Goal: Task Accomplishment & Management: Manage account settings

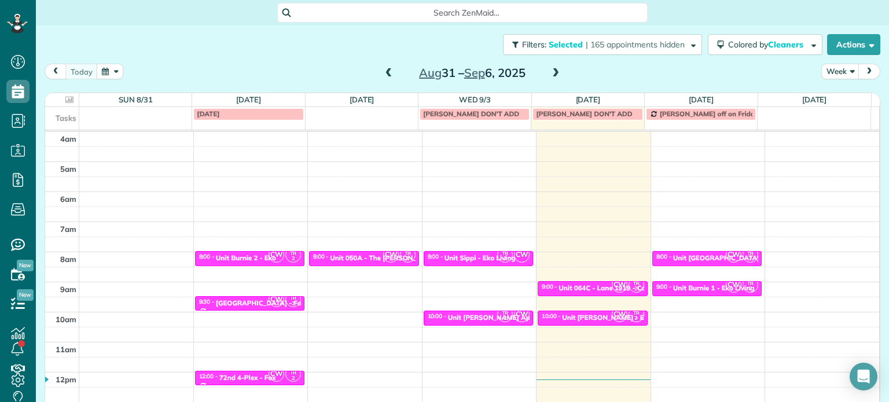
scroll to position [90, 0]
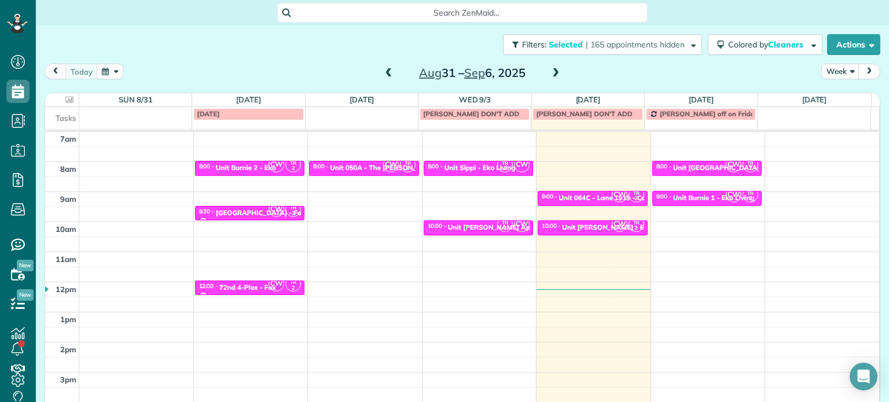
click at [550, 78] on span at bounding box center [555, 73] width 13 height 10
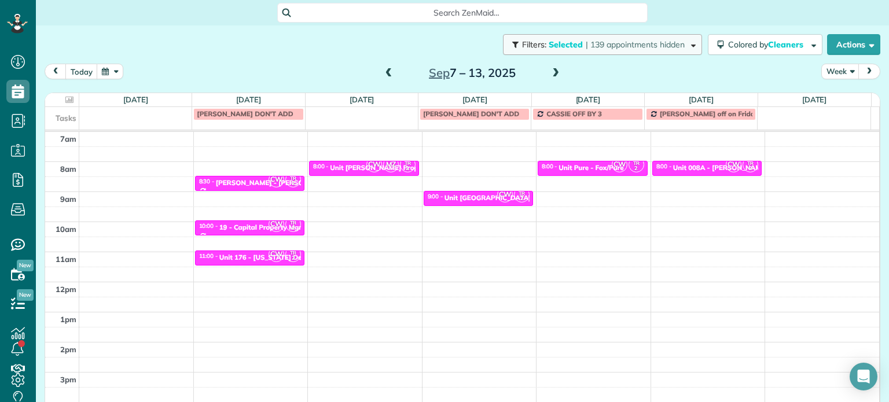
click at [611, 49] on span "| 139 appointments hidden" at bounding box center [635, 44] width 99 height 10
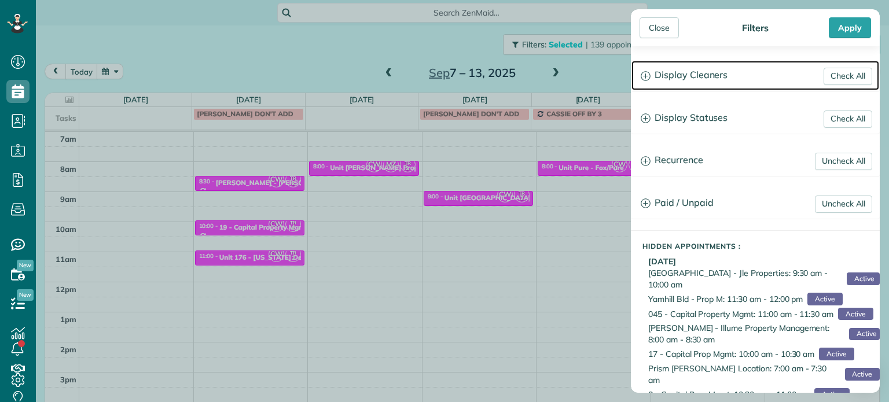
click at [716, 76] on h3 "Display Cleaners" at bounding box center [755, 76] width 248 height 30
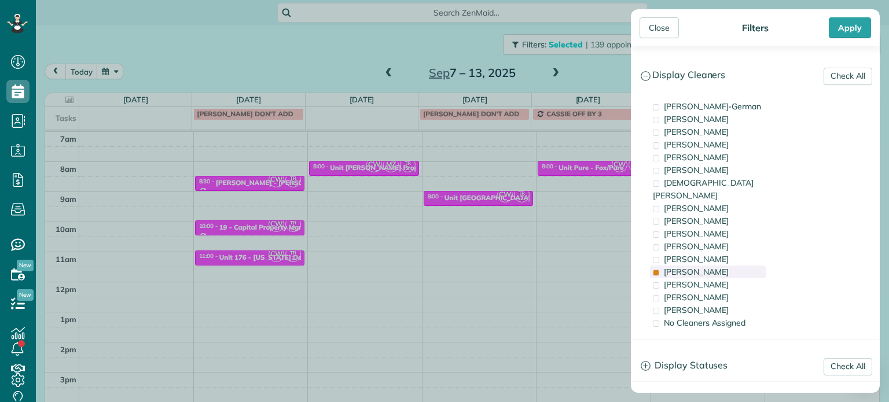
click at [725, 266] on div "Tammi Rue" at bounding box center [708, 272] width 116 height 13
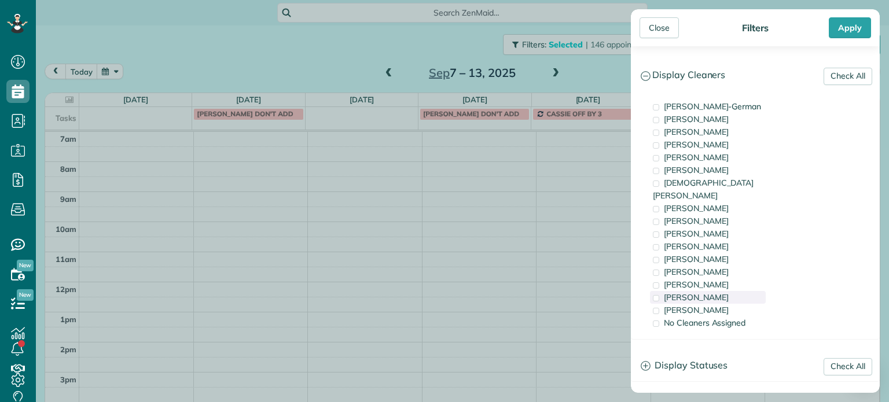
click at [727, 291] on div "Meralda Harris" at bounding box center [708, 297] width 116 height 13
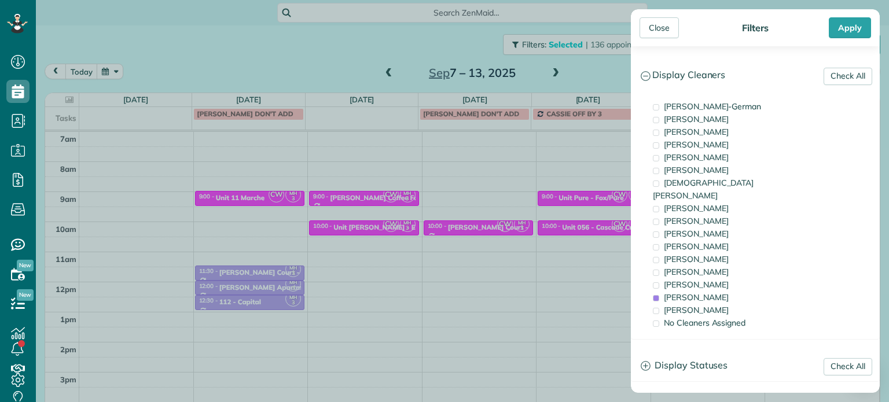
click at [482, 205] on div "Close Filters Apply Check All Display Cleaners Christina Wright-German Cassie F…" at bounding box center [444, 201] width 889 height 402
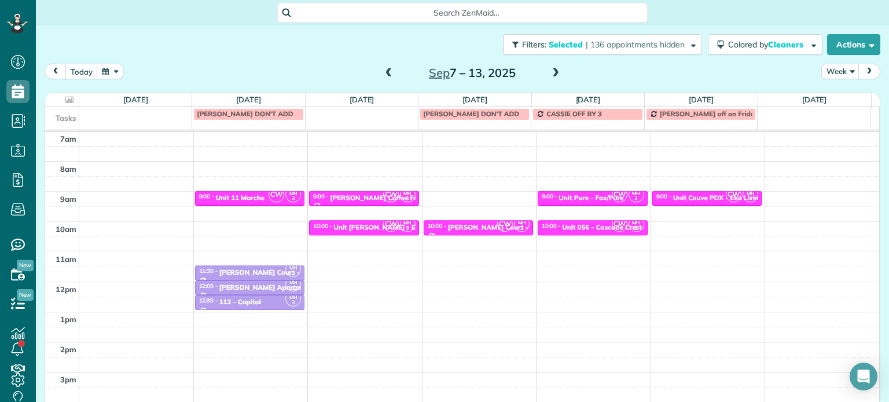
click at [475, 196] on div "4am 5am 6am 7am 8am 9am 10am 11am 12pm 1pm 2pm 3pm 4pm 5pm CW MH 3 9:00 - 9:30 …" at bounding box center [462, 252] width 834 height 421
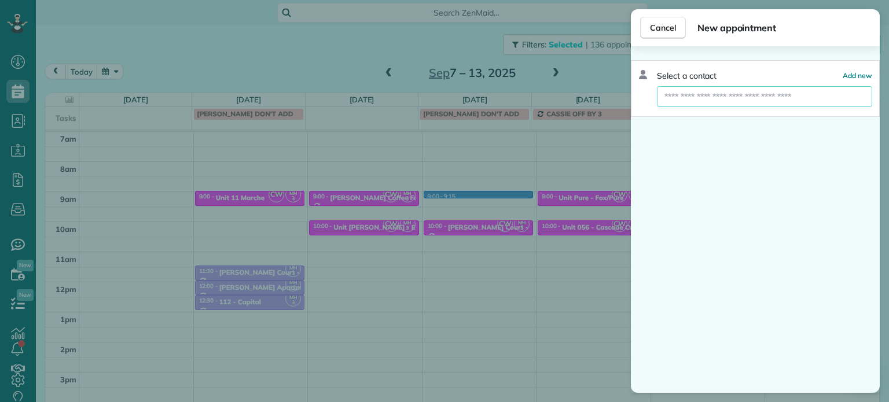
click at [706, 98] on input "text" at bounding box center [764, 96] width 215 height 21
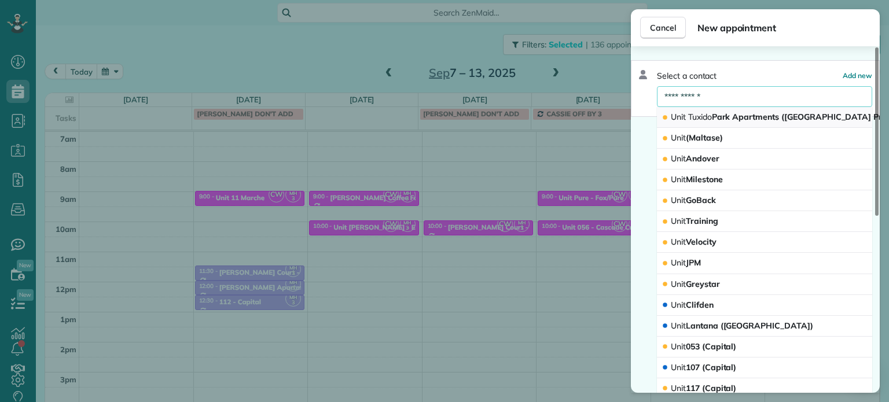
type input "**********"
click at [733, 119] on span "Unit Tuxido Park Apartments (Princeton Property)" at bounding box center [791, 117] width 240 height 10
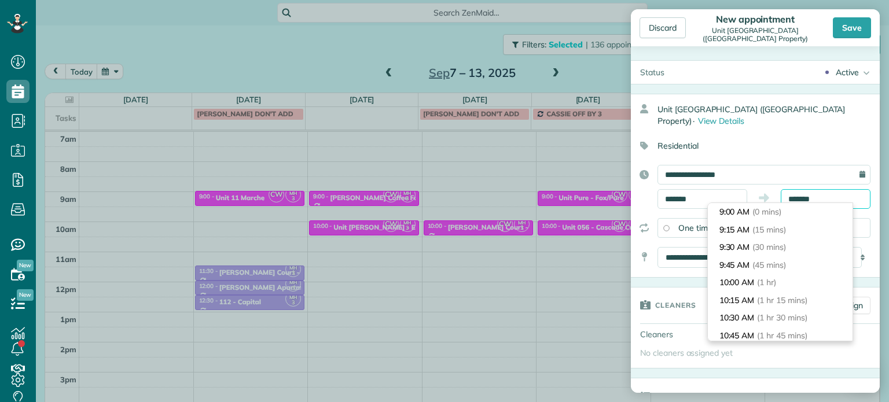
click at [801, 199] on input "*******" at bounding box center [826, 199] width 90 height 20
type input "*******"
click at [778, 251] on span "(30 mins)" at bounding box center [771, 247] width 36 height 10
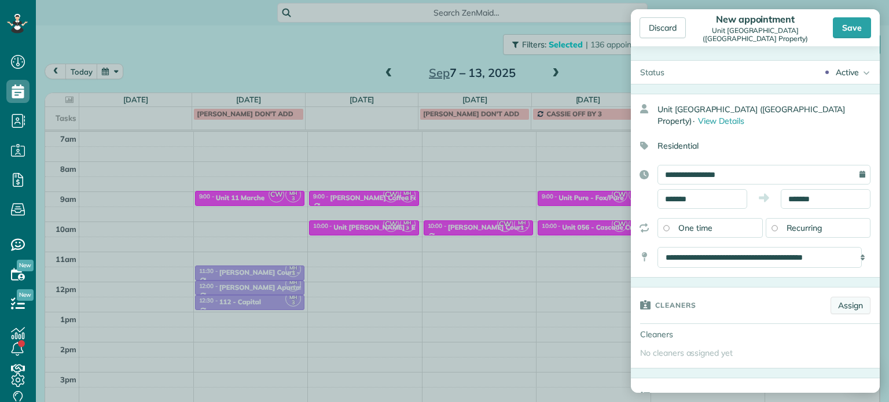
click at [843, 303] on link "Assign" at bounding box center [850, 305] width 40 height 17
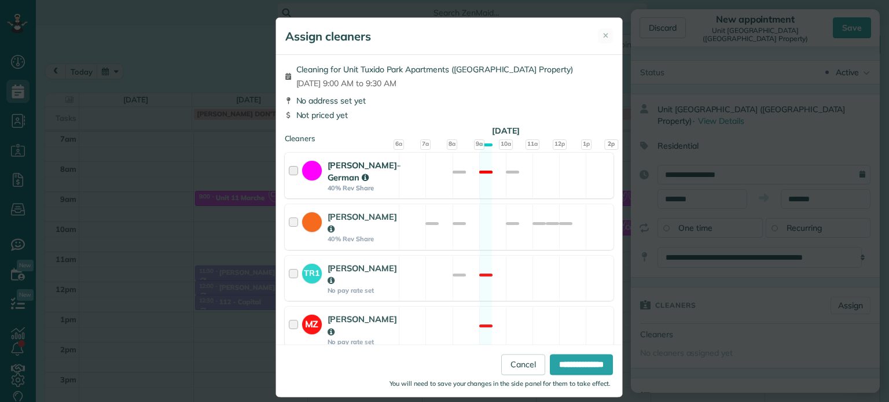
click at [491, 196] on div "Christina Wright-German 40% Rev Share Not available" at bounding box center [449, 176] width 329 height 46
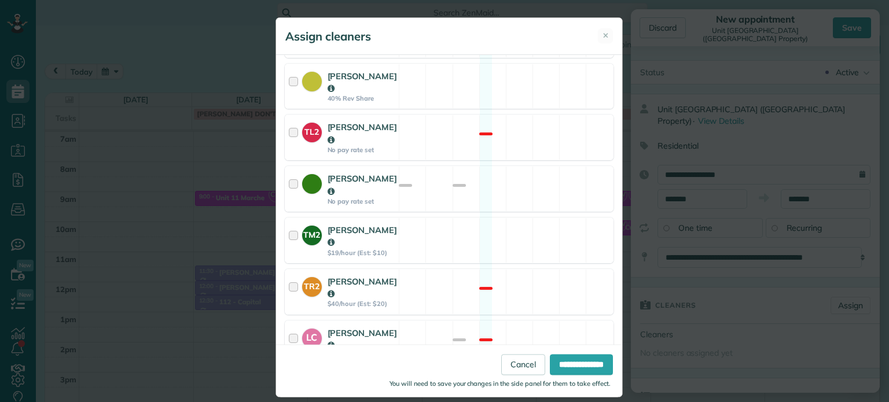
scroll to position [567, 0]
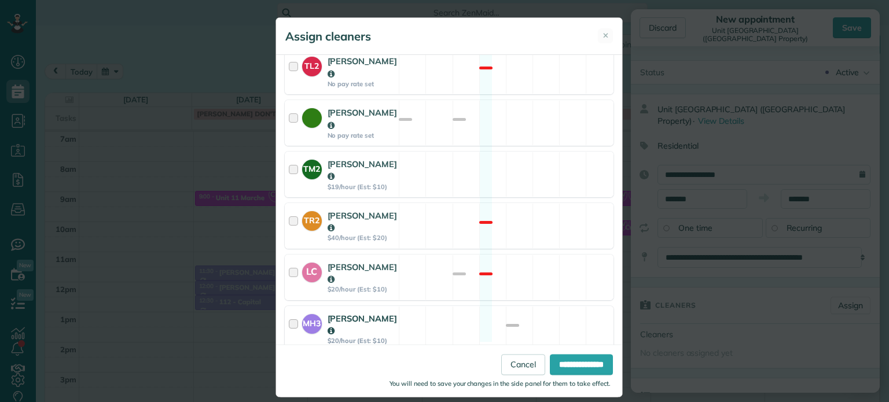
click at [502, 306] on div "MH3 Meralda Harris $20/hour (Est: $10) Available" at bounding box center [449, 329] width 329 height 46
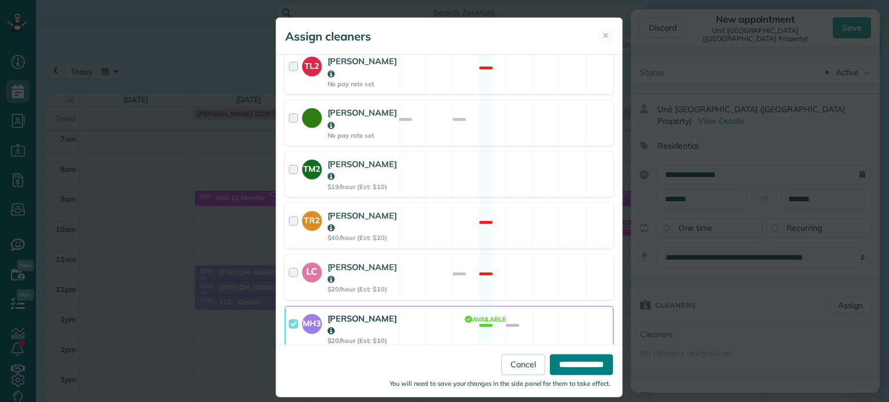
click at [572, 359] on input "**********" at bounding box center [581, 365] width 63 height 21
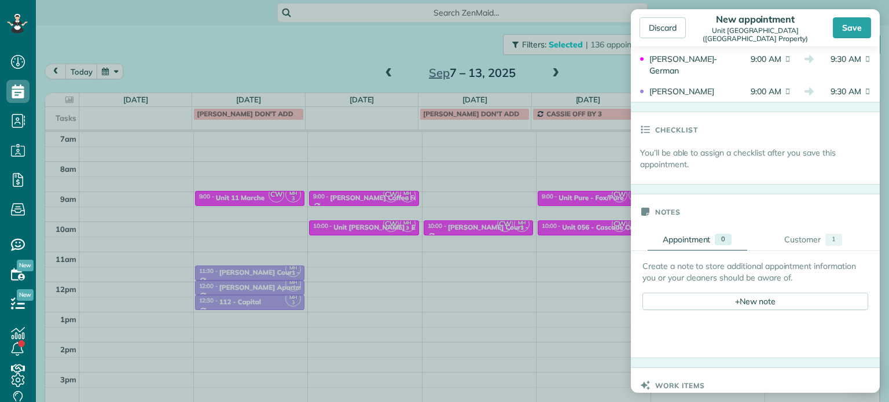
scroll to position [347, 0]
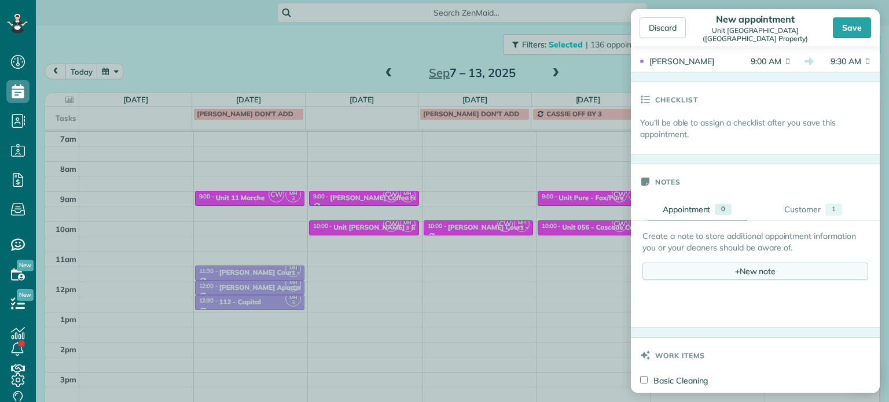
click at [716, 264] on div "+ New note" at bounding box center [755, 271] width 226 height 17
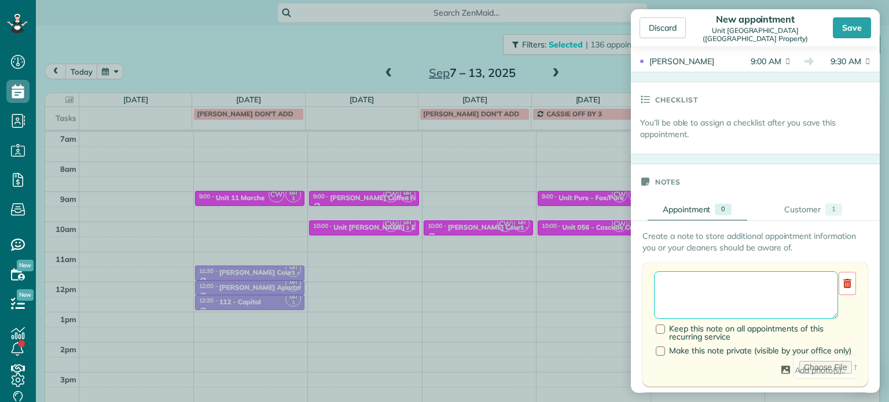
click at [725, 277] on textarea at bounding box center [746, 294] width 184 height 47
type textarea "**********"
click at [803, 206] on div "Customer" at bounding box center [802, 210] width 36 height 12
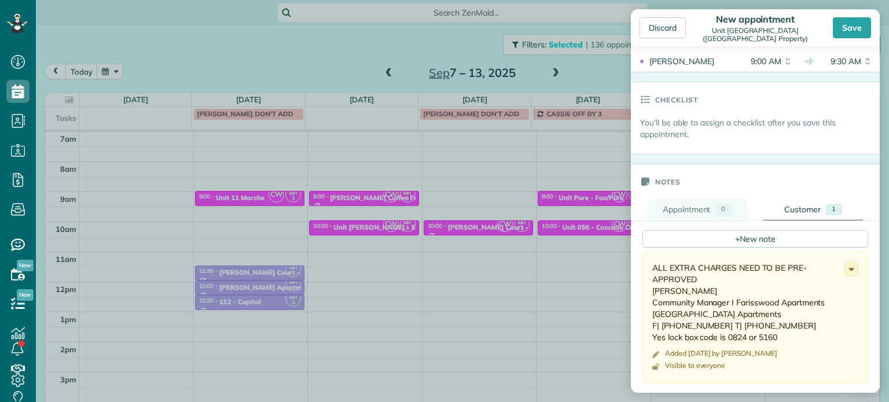
click at [697, 204] on div "Appointment" at bounding box center [687, 210] width 48 height 12
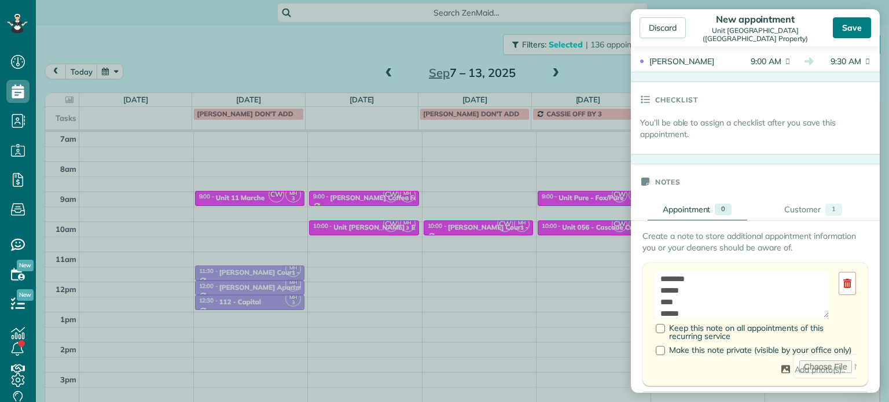
click at [848, 28] on div "Save" at bounding box center [852, 27] width 38 height 21
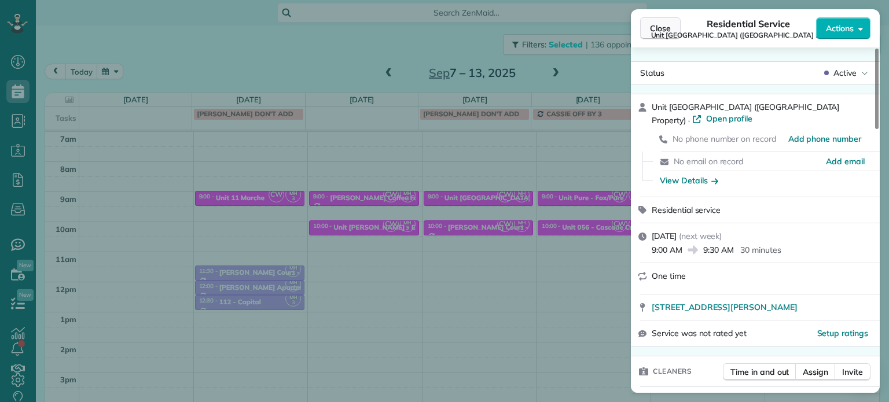
click at [656, 36] on button "Close" at bounding box center [660, 28] width 41 height 22
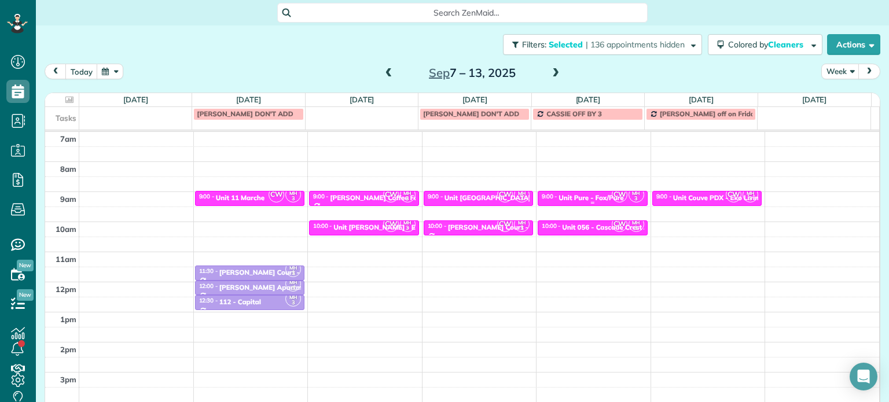
click at [571, 197] on div "Unit Pure - Fox/Pure" at bounding box center [590, 198] width 65 height 8
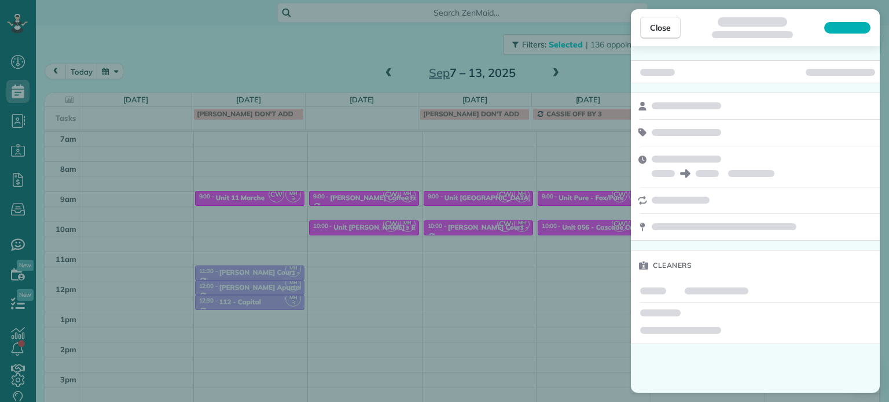
click at [244, 36] on div "Close Cleaners" at bounding box center [444, 201] width 889 height 402
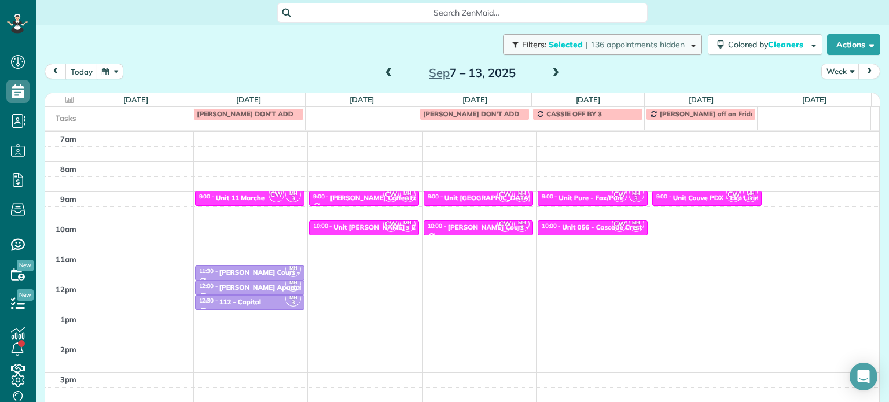
click at [601, 46] on span "| 136 appointments hidden" at bounding box center [635, 44] width 99 height 10
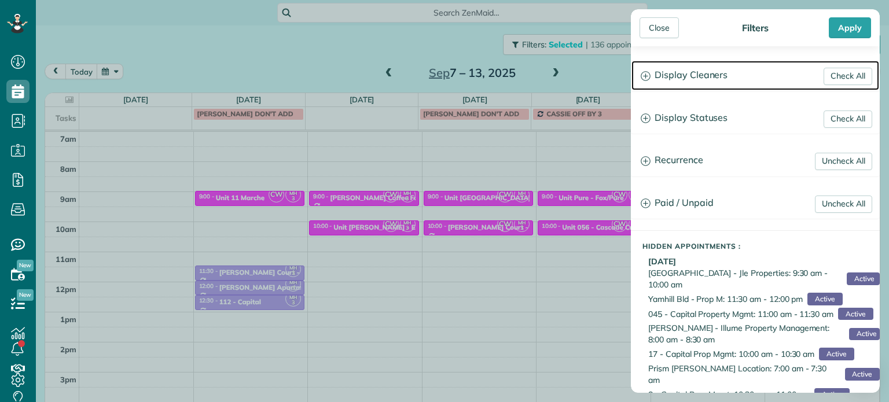
click at [690, 72] on h3 "Display Cleaners" at bounding box center [755, 76] width 248 height 30
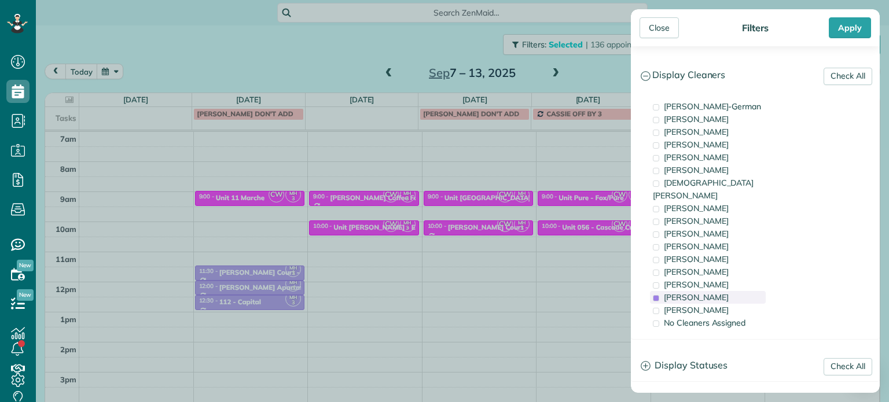
click at [707, 292] on span "Meralda Harris" at bounding box center [696, 297] width 65 height 10
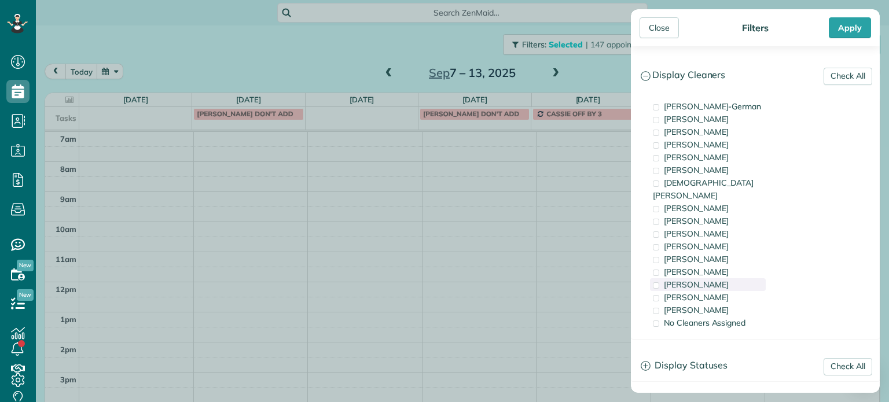
click at [706, 280] on span "Laura Chavez" at bounding box center [696, 285] width 65 height 10
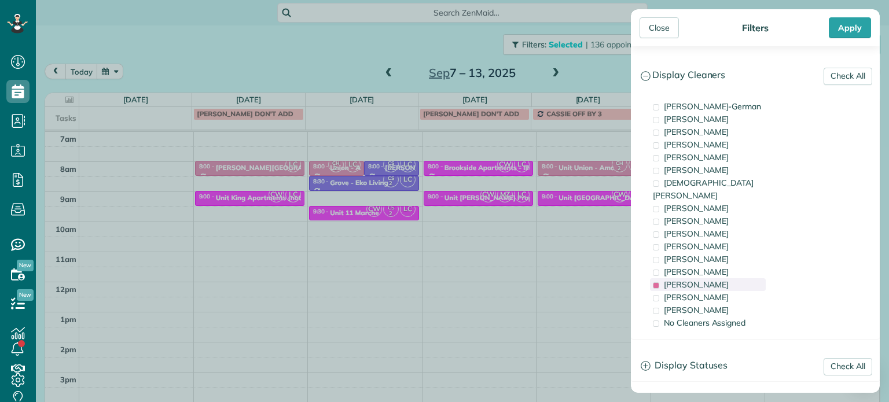
click at [706, 280] on span "Laura Chavez" at bounding box center [696, 285] width 65 height 10
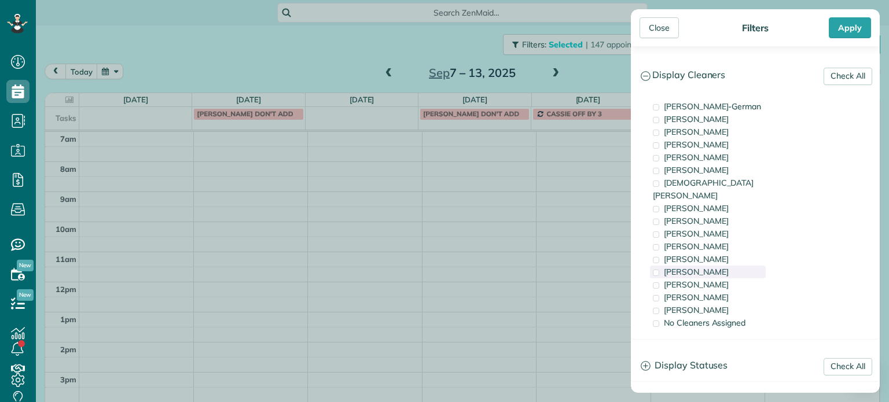
click at [704, 267] on span "Tammi Rue" at bounding box center [696, 272] width 65 height 10
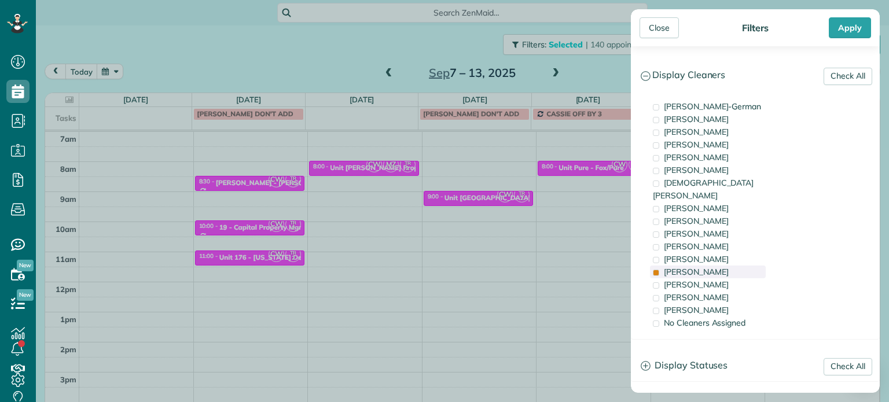
click at [704, 267] on span "Tammi Rue" at bounding box center [696, 272] width 65 height 10
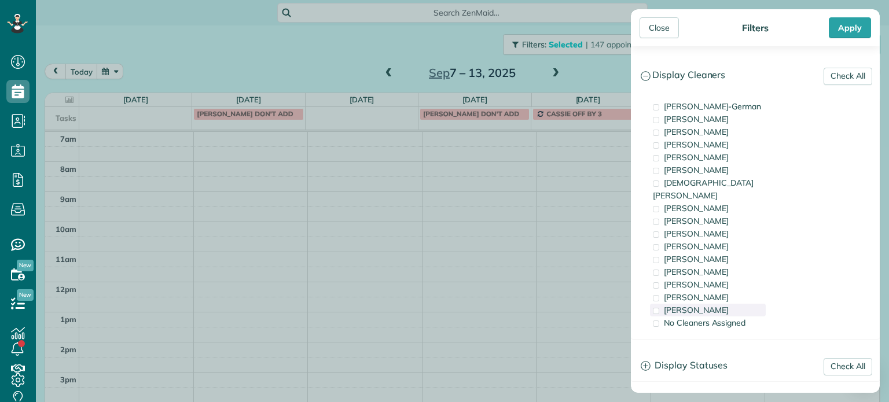
click at [718, 304] on div "Cristina Sainz" at bounding box center [708, 310] width 116 height 13
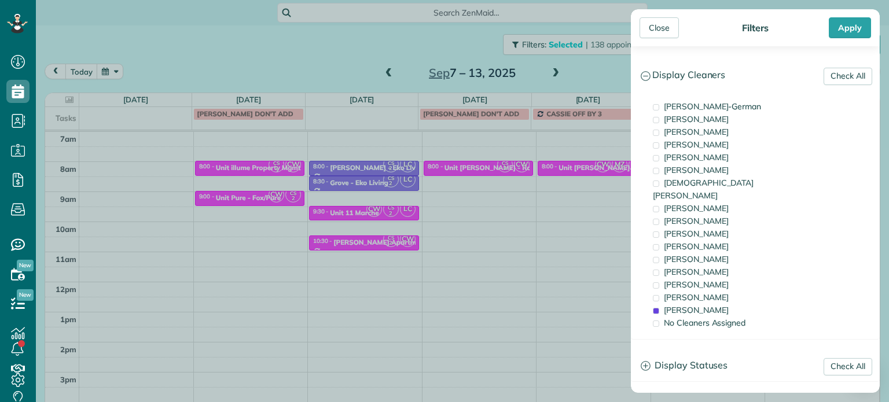
click at [268, 206] on div "Close Filters Apply Check All Display Cleaners Christina Wright-German Cassie F…" at bounding box center [444, 201] width 889 height 402
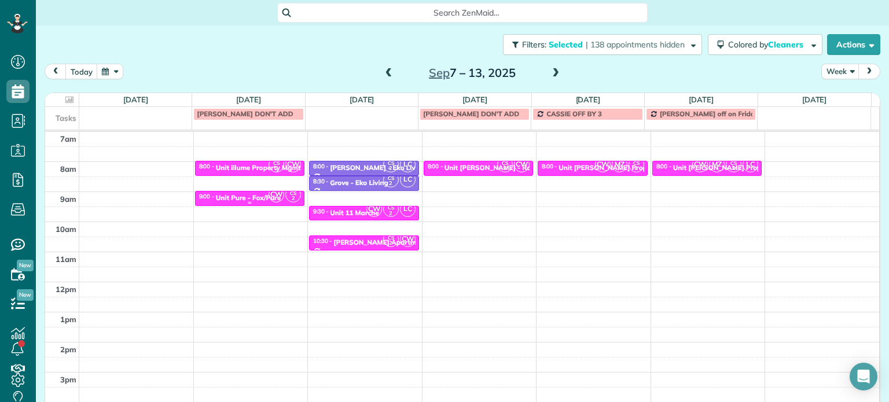
click at [245, 194] on div "Unit Pure - Fox/Pure" at bounding box center [248, 198] width 65 height 8
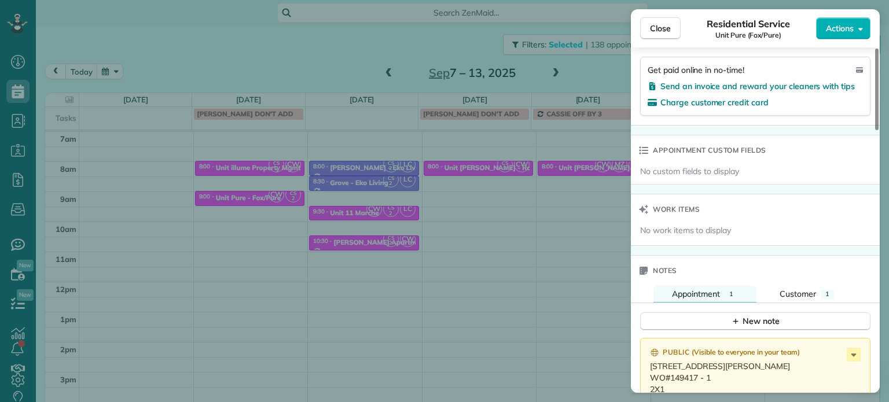
scroll to position [928, 0]
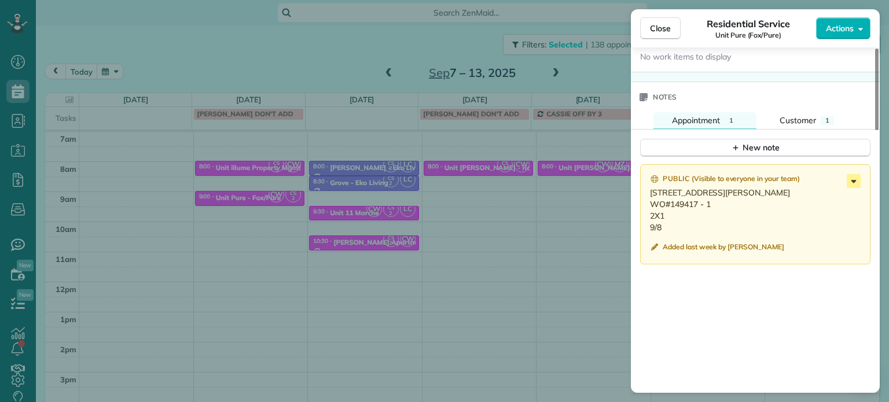
click at [851, 186] on icon at bounding box center [854, 181] width 14 height 14
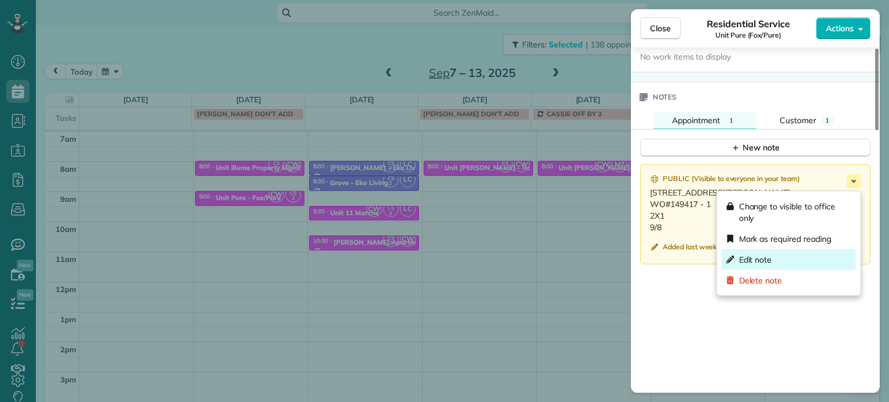
click at [802, 252] on div "Edit note" at bounding box center [789, 259] width 134 height 21
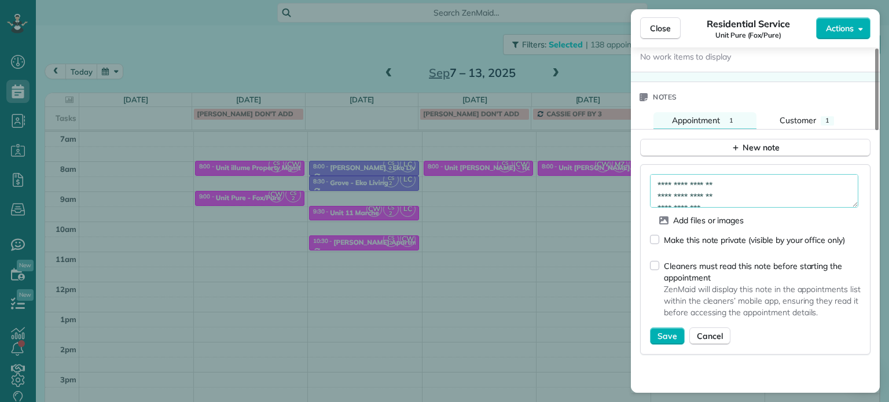
click at [765, 186] on textarea "**********" at bounding box center [754, 191] width 208 height 34
paste textarea "**********"
type textarea "**********"
click at [667, 341] on span "Save" at bounding box center [667, 336] width 20 height 12
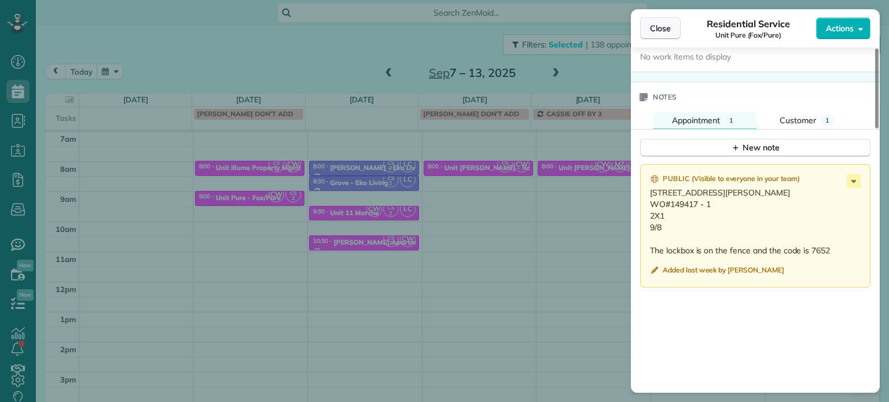
click at [656, 31] on span "Close" at bounding box center [660, 29] width 21 height 12
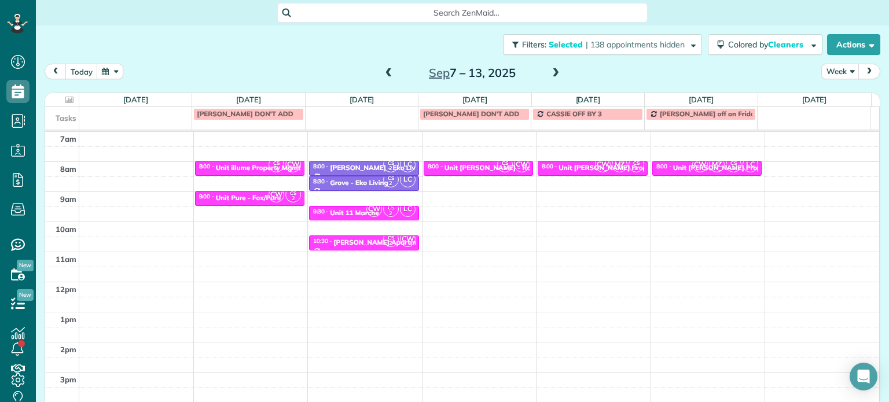
click at [553, 80] on span at bounding box center [555, 73] width 13 height 17
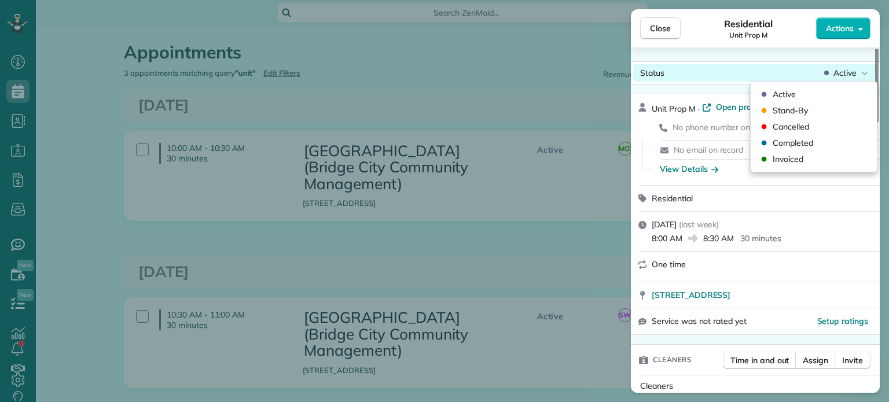
click at [839, 78] on div "Status Active" at bounding box center [755, 72] width 244 height 17
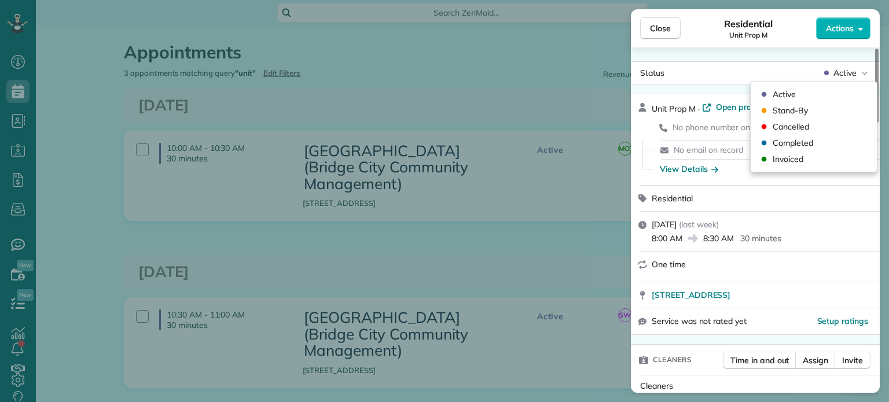
click at [816, 167] on div "Active Stand-By Cancelled Completed Invoiced" at bounding box center [813, 127] width 117 height 90
click at [811, 160] on div "Invoiced" at bounding box center [813, 159] width 117 height 16
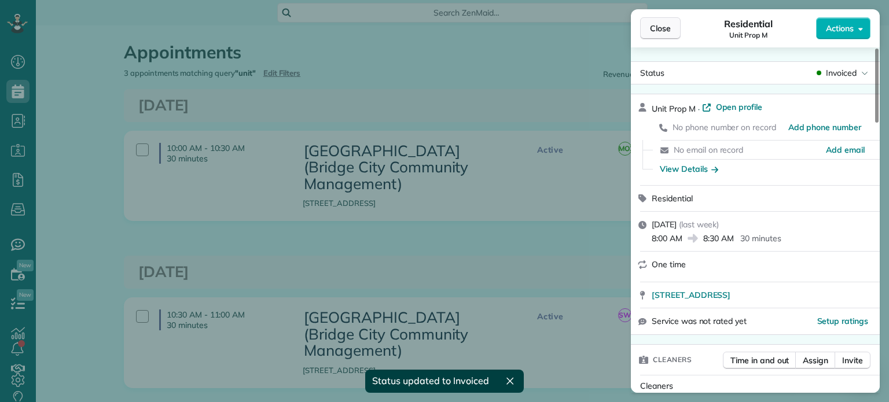
click at [664, 28] on span "Close" at bounding box center [660, 29] width 21 height 12
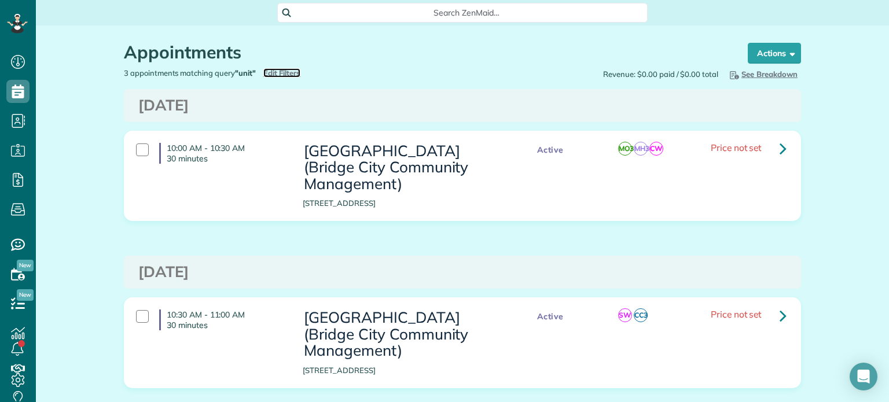
click at [281, 71] on span "Edit Filters" at bounding box center [282, 72] width 38 height 9
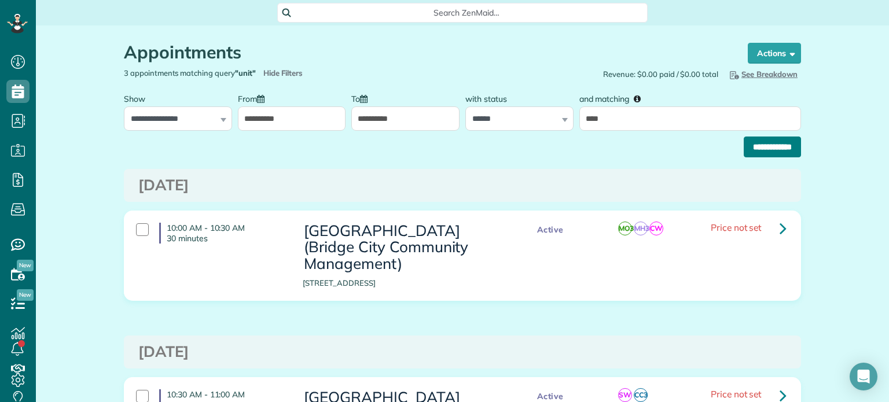
click at [744, 147] on input "**********" at bounding box center [772, 147] width 57 height 21
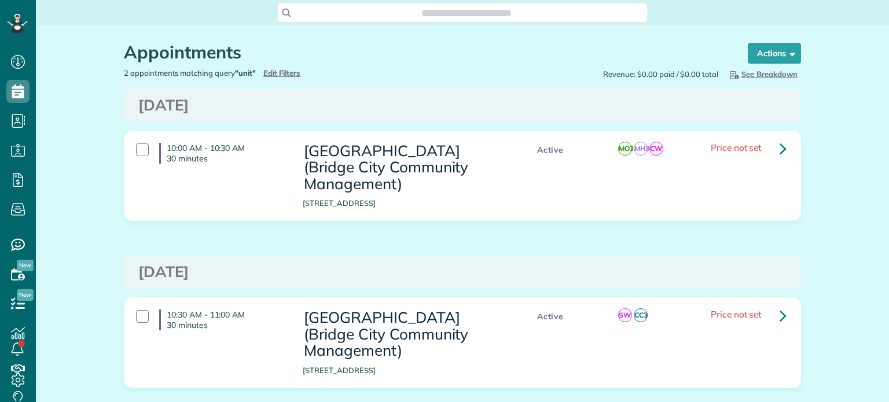
scroll to position [5, 5]
